Goal: Task Accomplishment & Management: Use online tool/utility

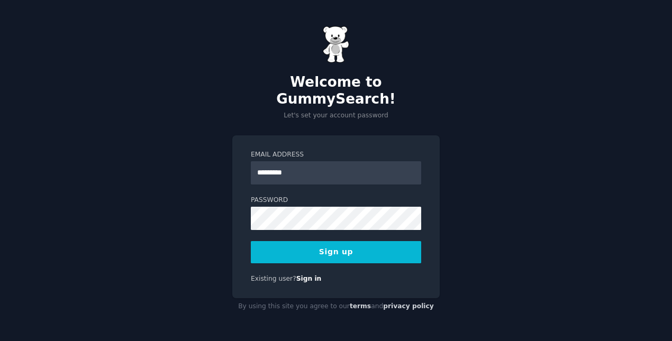
type input "**********"
click at [315, 245] on button "Sign up" at bounding box center [336, 252] width 170 height 22
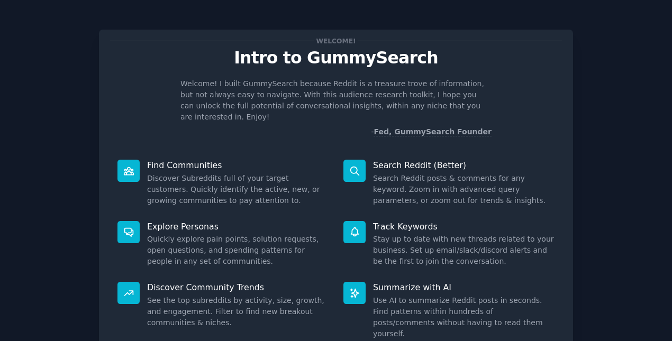
scroll to position [73, 0]
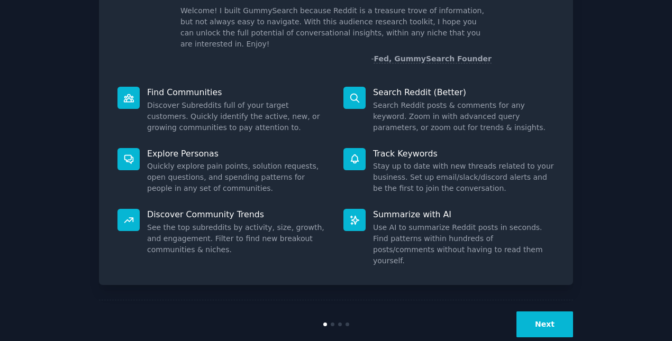
click at [533, 312] on button "Next" at bounding box center [544, 325] width 57 height 26
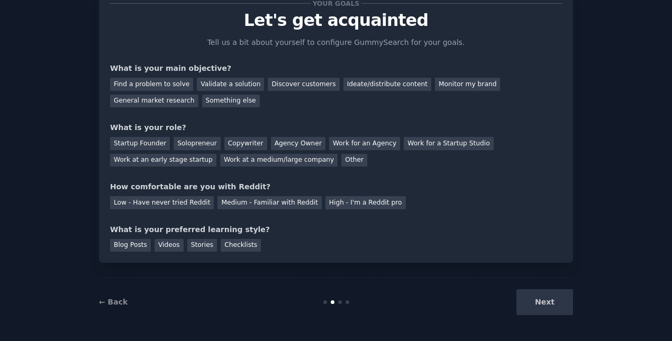
click at [533, 299] on div "Next" at bounding box center [494, 302] width 158 height 26
click at [536, 302] on div "Next" at bounding box center [494, 302] width 158 height 26
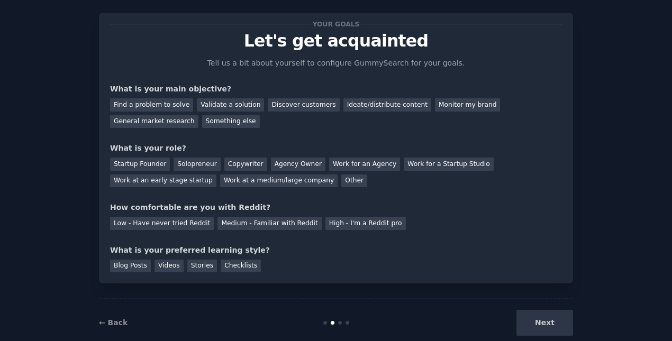
scroll to position [0, 0]
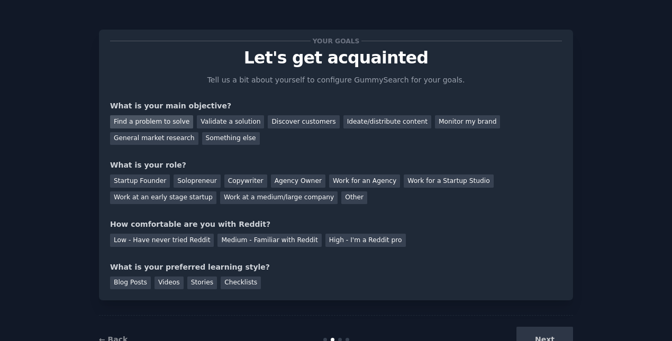
click at [124, 125] on div "Find a problem to solve" at bounding box center [151, 121] width 83 height 13
click at [298, 124] on div "Discover customers" at bounding box center [303, 121] width 71 height 13
click at [142, 124] on div "Find a problem to solve" at bounding box center [151, 121] width 83 height 13
click at [183, 183] on div "Solopreneur" at bounding box center [197, 181] width 47 height 13
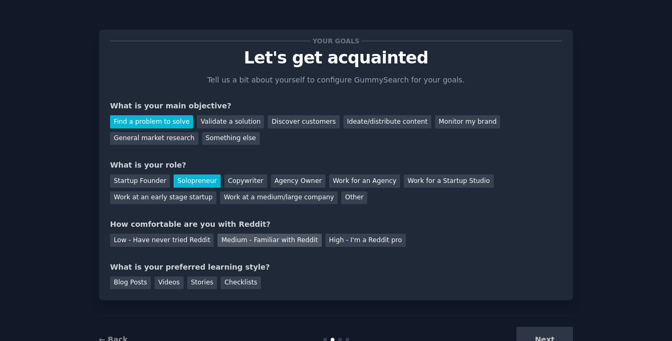
click at [229, 242] on div "Medium - Familiar with Reddit" at bounding box center [269, 240] width 104 height 13
click at [159, 280] on div "Videos" at bounding box center [168, 283] width 29 height 13
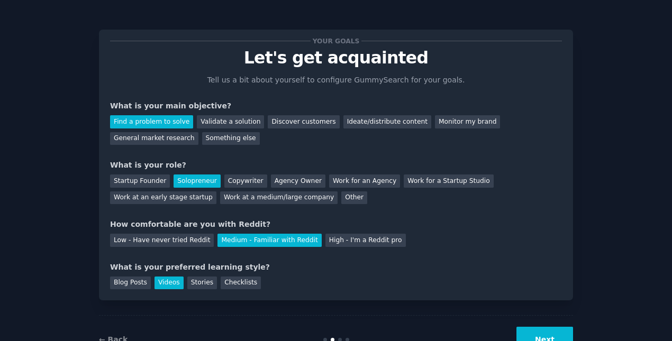
scroll to position [38, 0]
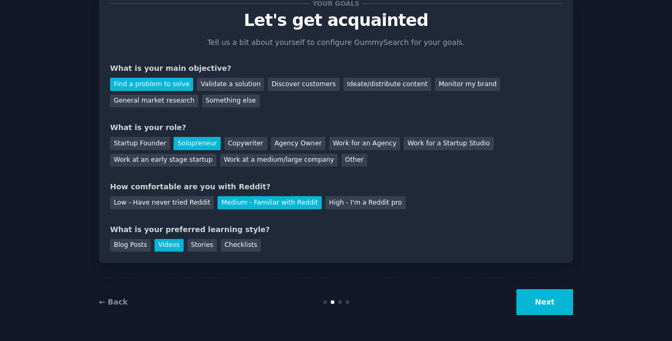
click at [533, 305] on button "Next" at bounding box center [544, 302] width 57 height 26
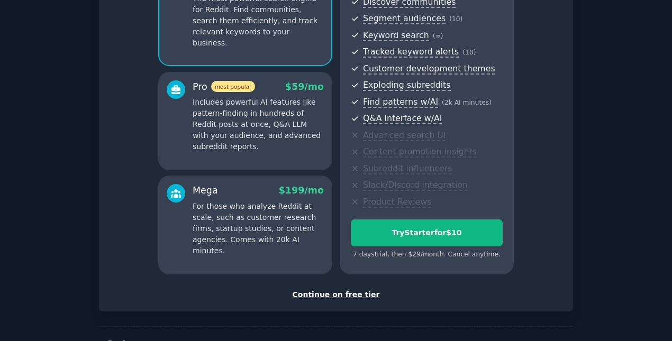
scroll to position [161, 0]
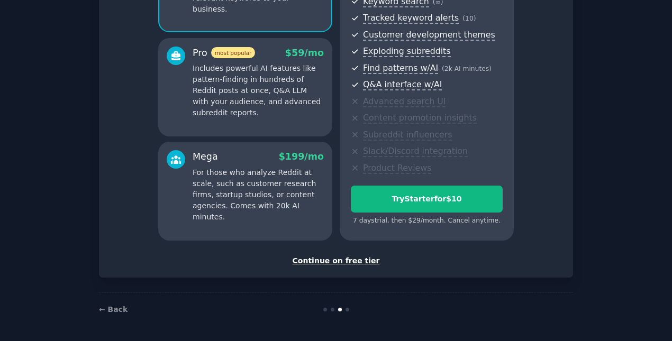
click at [327, 259] on div "Continue on free tier" at bounding box center [336, 260] width 452 height 11
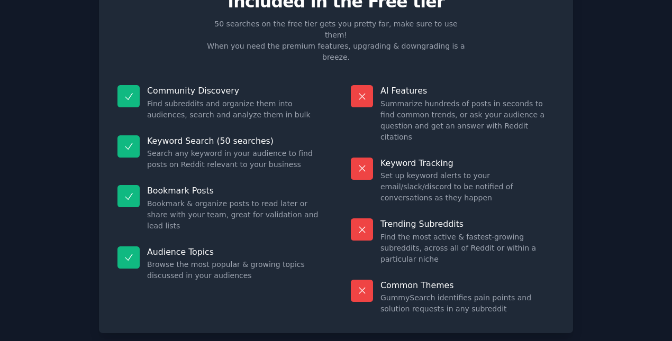
scroll to position [56, 0]
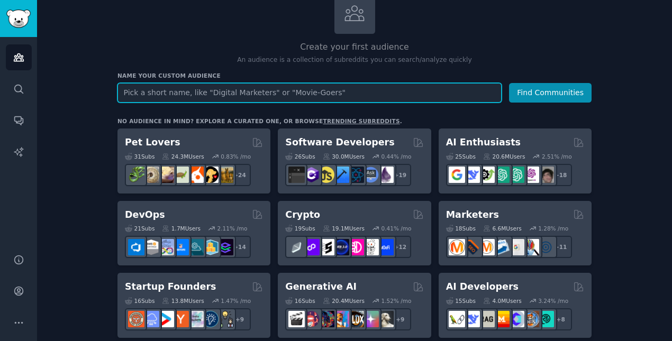
scroll to position [96, 0]
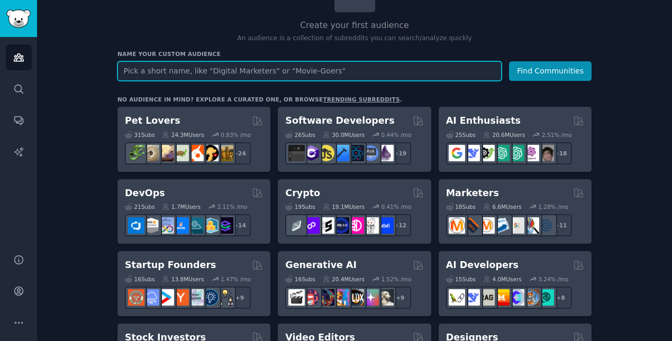
click at [214, 74] on input "text" at bounding box center [309, 71] width 384 height 20
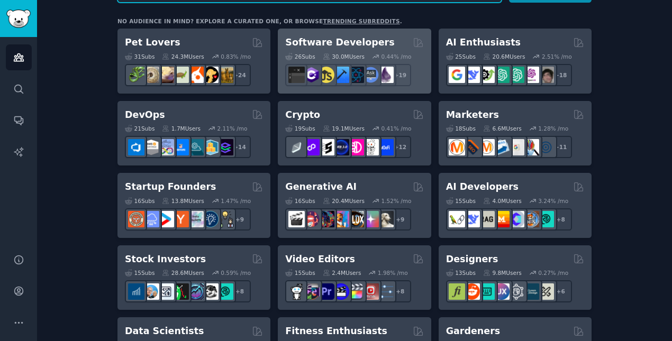
scroll to position [0, 0]
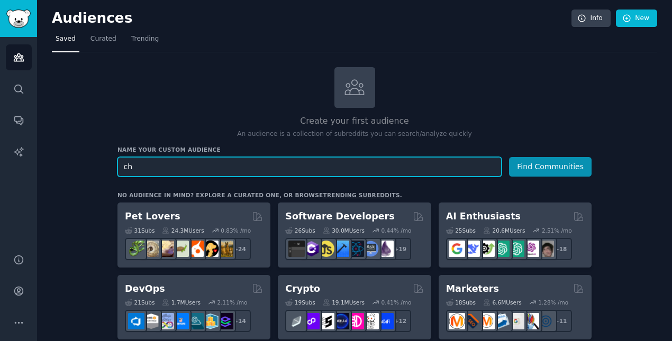
type input "c"
type input "kids store"
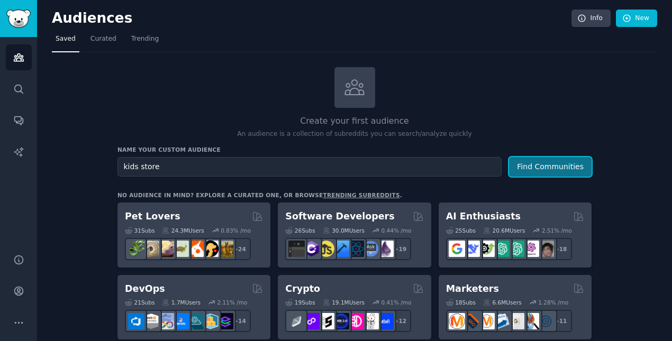
click at [567, 164] on button "Find Communities" at bounding box center [550, 167] width 83 height 20
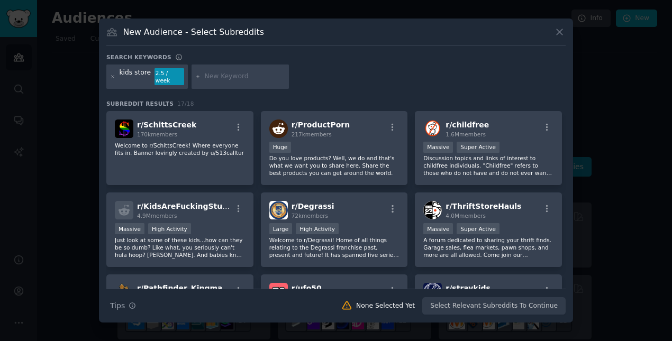
click at [133, 78] on div "kids store" at bounding box center [136, 76] width 32 height 17
click at [132, 76] on div "kids store" at bounding box center [136, 76] width 32 height 17
click at [113, 77] on icon at bounding box center [113, 76] width 3 height 3
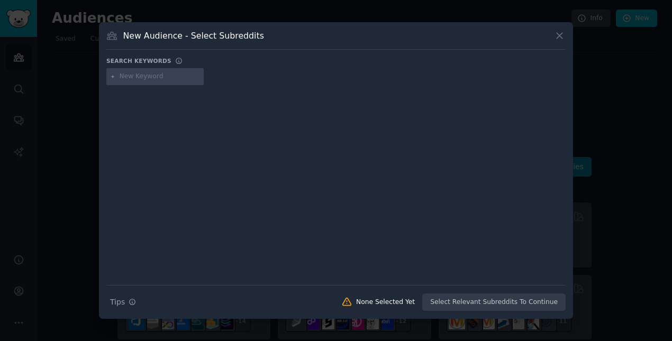
click at [127, 75] on input "text" at bounding box center [160, 77] width 80 height 10
type input "children's online store"
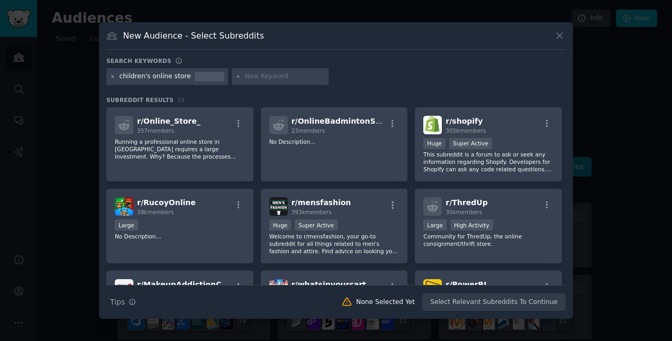
click at [113, 78] on icon at bounding box center [113, 77] width 6 height 6
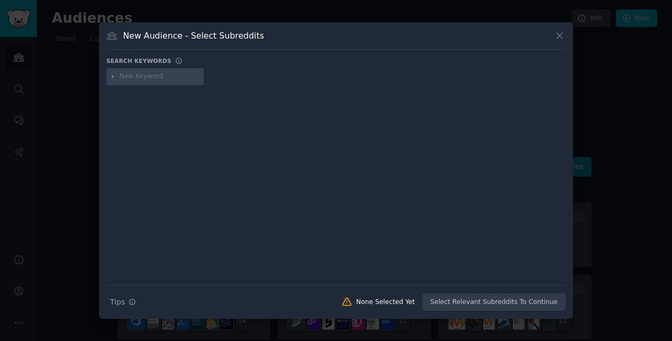
click at [176, 77] on input "text" at bounding box center [160, 77] width 80 height 10
type input "churn"
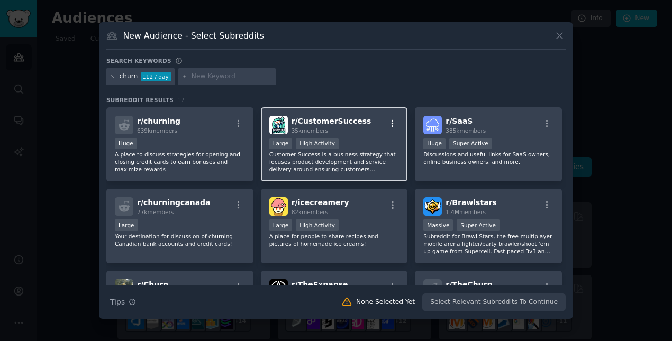
click at [393, 120] on icon "button" at bounding box center [393, 124] width 10 height 10
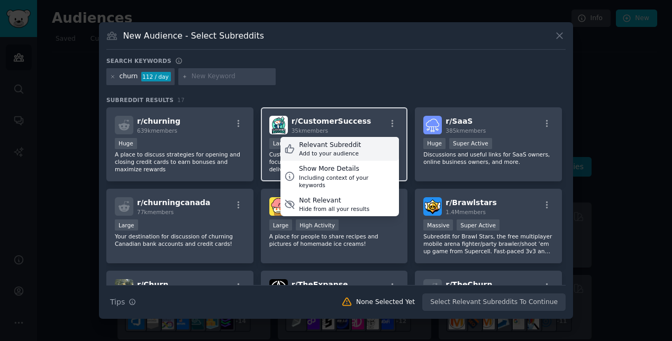
click at [336, 143] on div "Relevant Subreddit" at bounding box center [330, 146] width 62 height 10
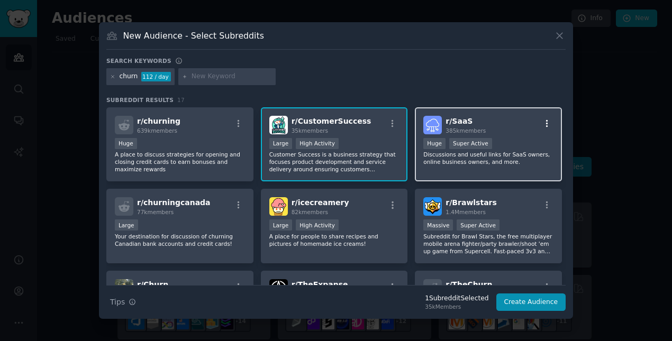
click at [546, 121] on icon "button" at bounding box center [547, 123] width 2 height 7
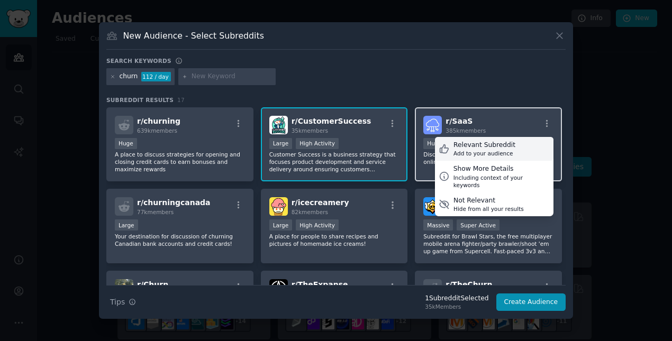
click at [496, 145] on div "Relevant Subreddit" at bounding box center [484, 146] width 62 height 10
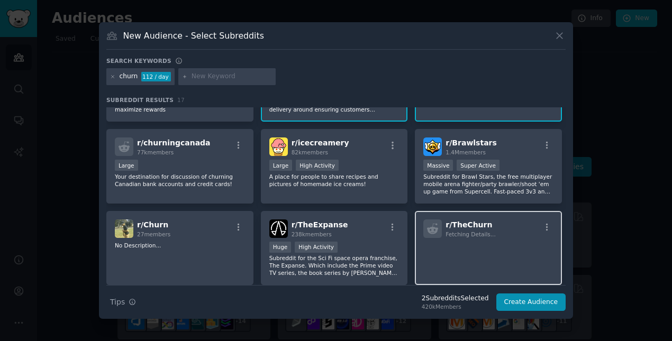
scroll to position [68, 0]
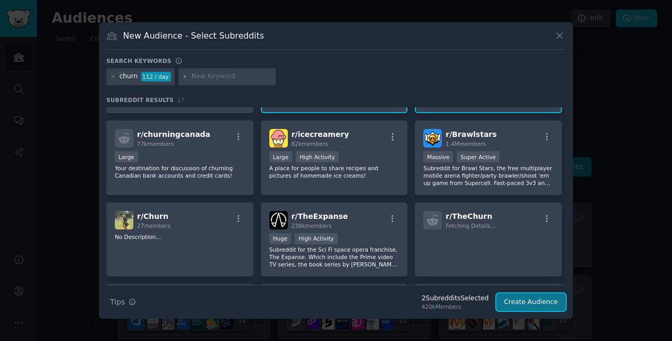
click at [531, 305] on button "Create Audience" at bounding box center [531, 303] width 70 height 18
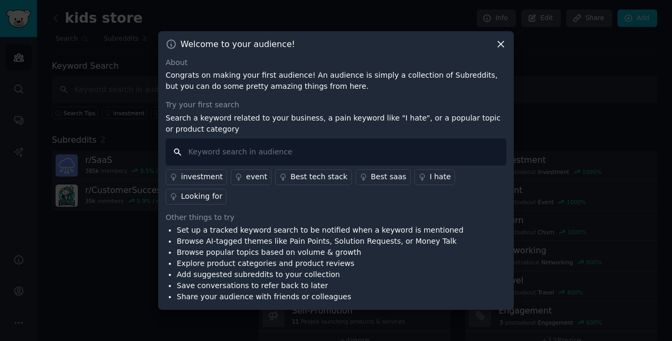
click at [204, 166] on input "text" at bounding box center [336, 152] width 341 height 27
click at [222, 191] on div "Looking for" at bounding box center [201, 196] width 41 height 11
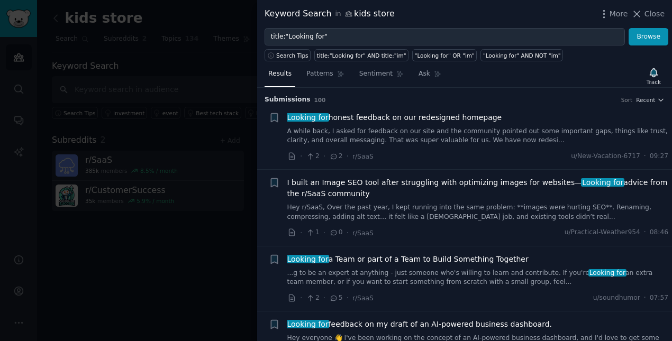
drag, startPoint x: 151, startPoint y: 242, endPoint x: 157, endPoint y: 236, distance: 8.6
click at [151, 242] on div at bounding box center [336, 170] width 672 height 341
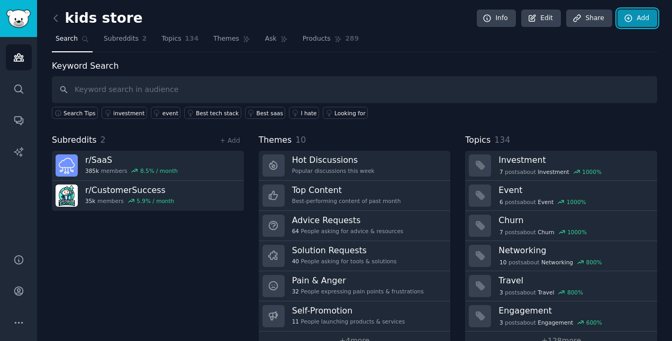
click at [636, 15] on link "Add" at bounding box center [637, 19] width 40 height 18
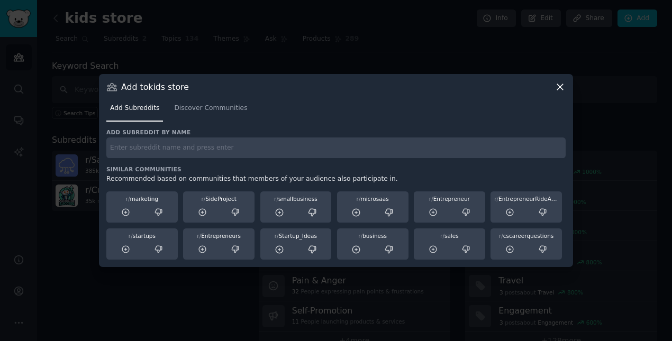
click at [562, 87] on icon at bounding box center [559, 86] width 11 height 11
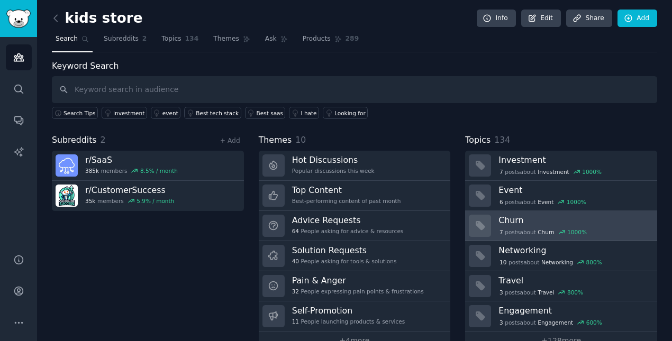
click at [518, 218] on h3 "Churn" at bounding box center [573, 220] width 151 height 11
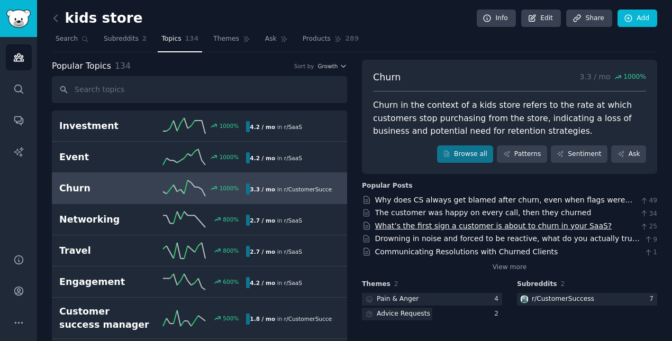
click at [507, 225] on link "What’s the first sign a customer is about to churn in your SaaS?" at bounding box center [493, 226] width 237 height 8
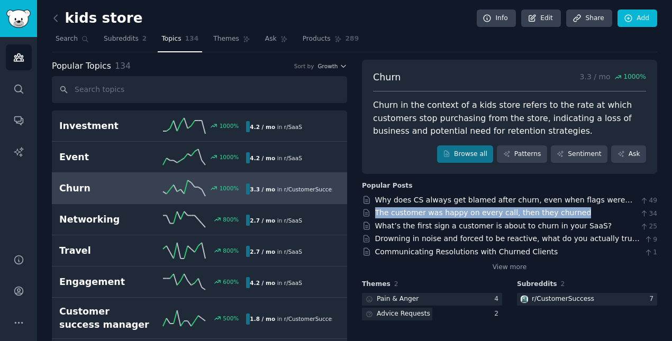
scroll to position [2, 0]
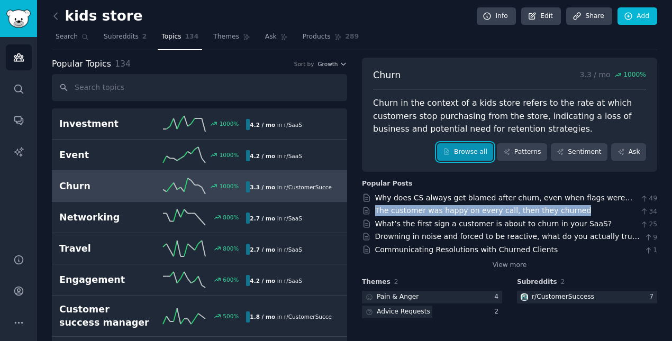
click at [459, 157] on link "Browse all" at bounding box center [465, 152] width 57 height 18
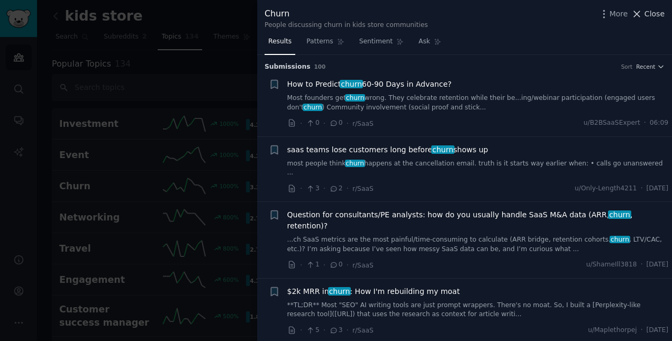
click at [641, 14] on icon at bounding box center [636, 13] width 11 height 11
